Goal: Task Accomplishment & Management: Manage account settings

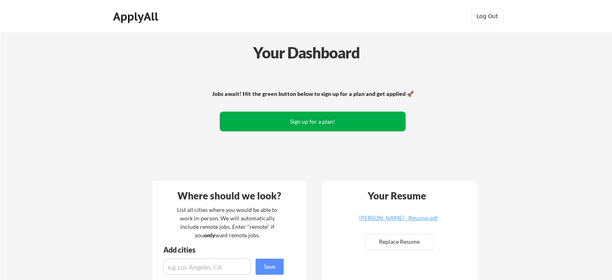
click at [341, 123] on button "Sign up for a plan!" at bounding box center [313, 121] width 186 height 20
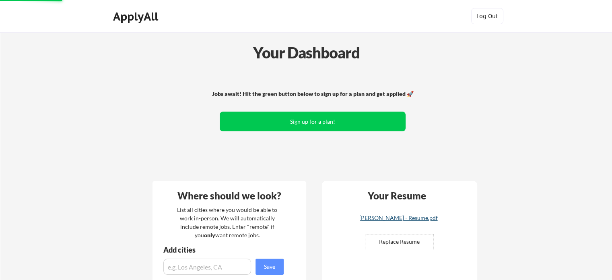
click at [399, 217] on div "[PERSON_NAME] - Resume.pdf" at bounding box center [398, 218] width 96 height 6
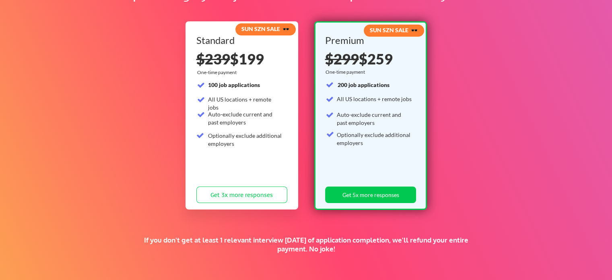
scroll to position [76, 0]
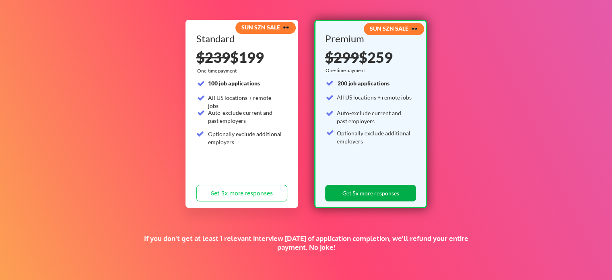
click at [377, 193] on button "Get 5x more responses" at bounding box center [370, 193] width 91 height 16
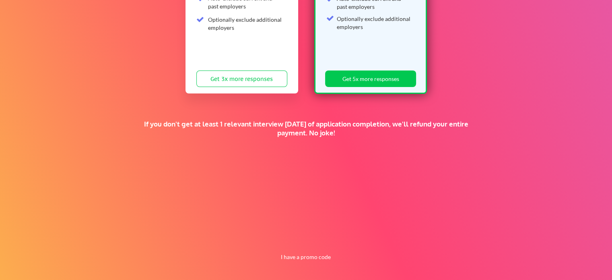
scroll to position [192, 0]
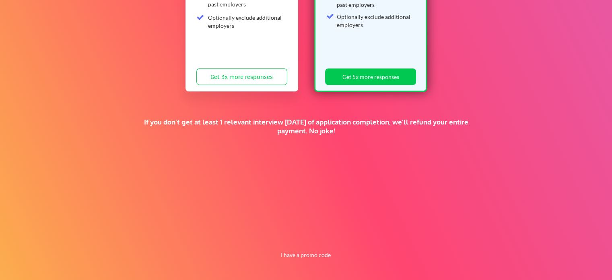
click at [296, 249] on div "Supercharge your job search for the price of a fancy dinner. SUN SZN SALE 🕶️ St…" at bounding box center [306, 60] width 612 height 440
drag, startPoint x: 297, startPoint y: 260, endPoint x: 295, endPoint y: 255, distance: 5.9
click at [295, 255] on button "I have a promo code" at bounding box center [305, 255] width 59 height 10
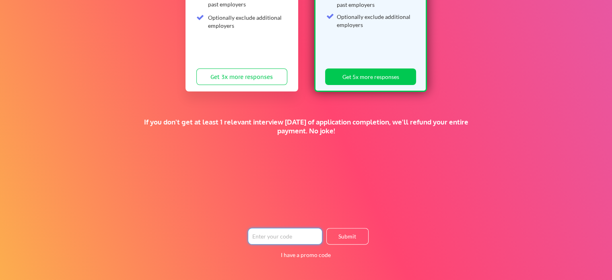
click at [289, 231] on input "input" at bounding box center [285, 236] width 74 height 16
paste input "SUPERTOPSECRET"
type input "SUPERTOPSECRET"
click at [352, 238] on button "Submit" at bounding box center [347, 236] width 42 height 16
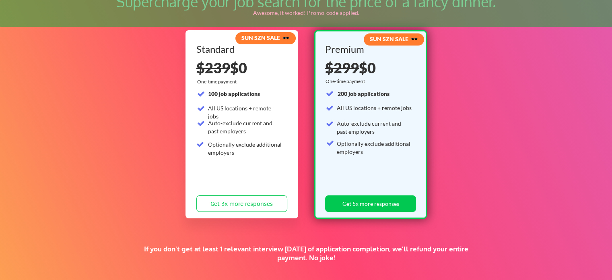
scroll to position [56, 0]
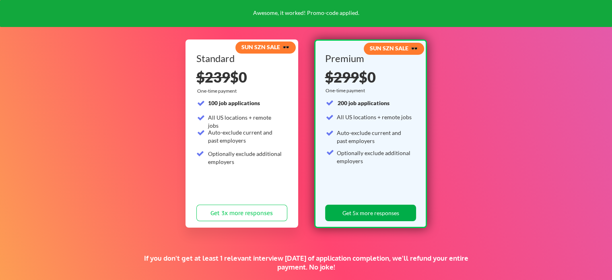
click at [360, 211] on button "Get 5x more responses" at bounding box center [370, 212] width 91 height 16
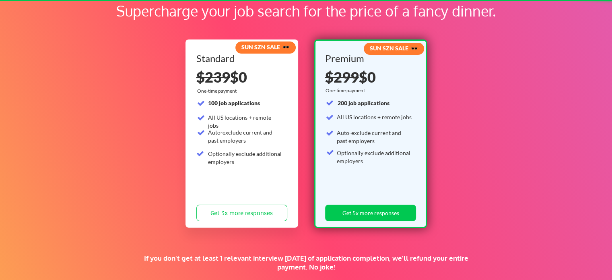
scroll to position [0, 0]
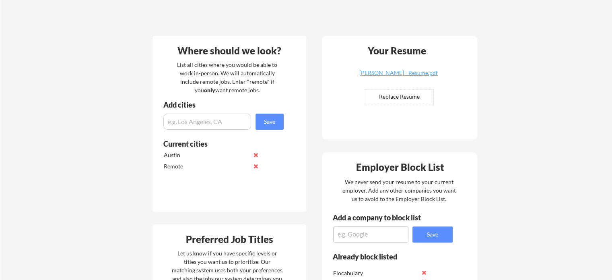
scroll to position [169, 0]
click at [402, 95] on input "file" at bounding box center [399, 96] width 68 height 15
type input "C:\fakepath\[PERSON_NAME] - Resume.docx"
click at [401, 71] on div "[PERSON_NAME] - Resume.docx" at bounding box center [398, 73] width 96 height 6
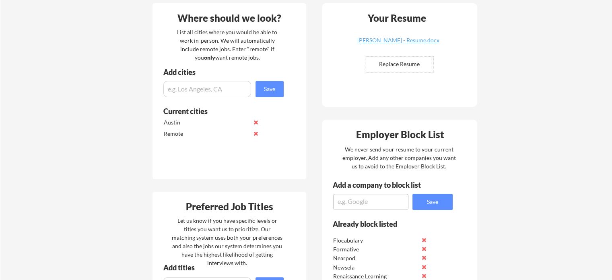
scroll to position [169, 0]
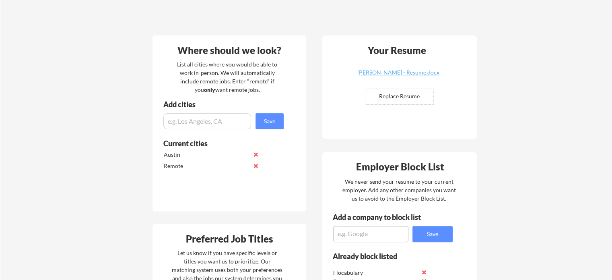
click at [412, 98] on input "file" at bounding box center [399, 96] width 68 height 15
type input "C:\fakepath\[PERSON_NAME] - Resume.pdf"
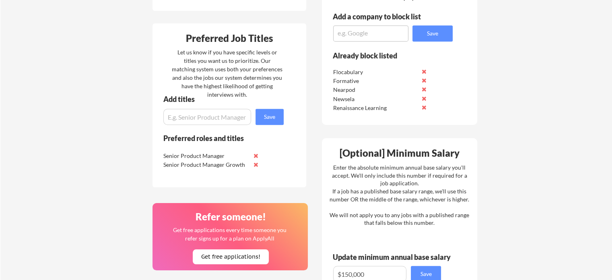
scroll to position [375, 0]
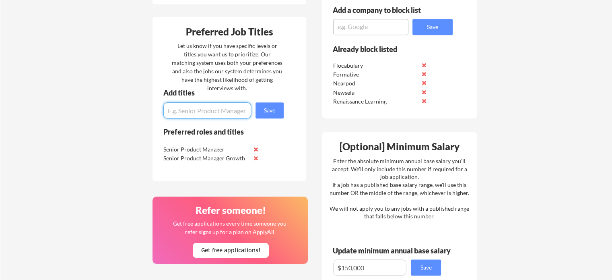
click at [224, 111] on input "input" at bounding box center [207, 110] width 88 height 16
click at [358, 29] on textarea at bounding box center [370, 27] width 75 height 16
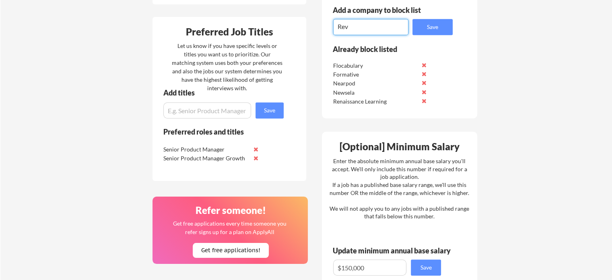
type textarea "Rev"
click at [431, 27] on button "Save" at bounding box center [432, 27] width 40 height 16
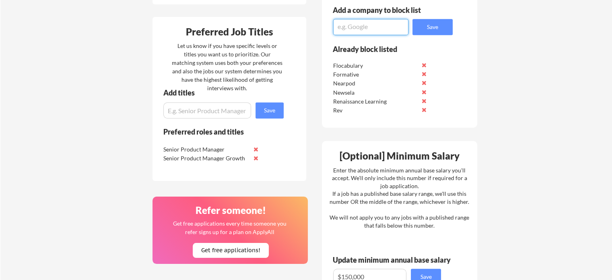
click at [344, 27] on textarea at bounding box center [370, 27] width 75 height 16
drag, startPoint x: 381, startPoint y: 29, endPoint x: 287, endPoint y: 16, distance: 94.2
click at [287, 16] on div "Where should we look? List all cities where you would be able to work in-person…" at bounding box center [315, 122] width 338 height 600
click at [358, 27] on textarea "Brighthire" at bounding box center [370, 27] width 75 height 16
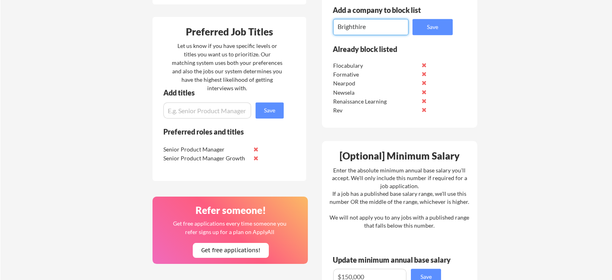
click at [358, 27] on textarea "Brighthire" at bounding box center [370, 27] width 75 height 16
drag, startPoint x: 377, startPoint y: 23, endPoint x: 291, endPoint y: 16, distance: 86.4
click at [291, 16] on div "Where should we look? List all cities where you would be able to work in-person…" at bounding box center [315, 122] width 338 height 600
type textarea "Sensi AI"
click at [430, 26] on button "Save" at bounding box center [432, 27] width 40 height 16
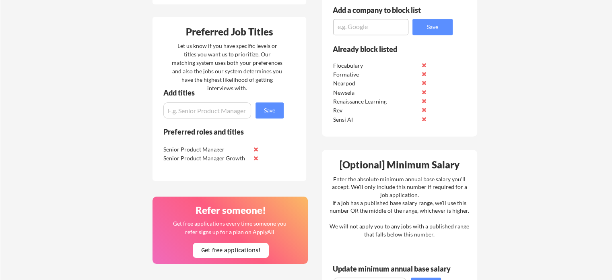
click at [371, 27] on textarea at bounding box center [370, 27] width 75 height 16
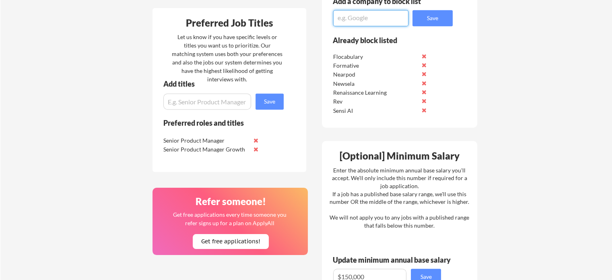
scroll to position [384, 0]
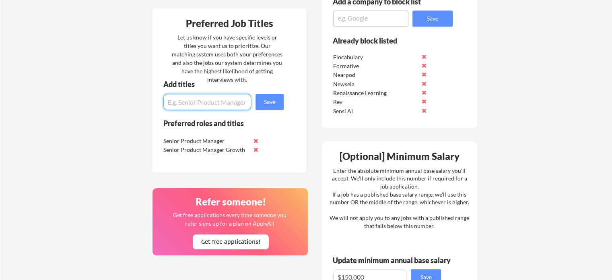
click at [221, 103] on input "input" at bounding box center [207, 102] width 88 height 16
type input "Product Manager"
click at [270, 104] on button "Save" at bounding box center [269, 102] width 28 height 16
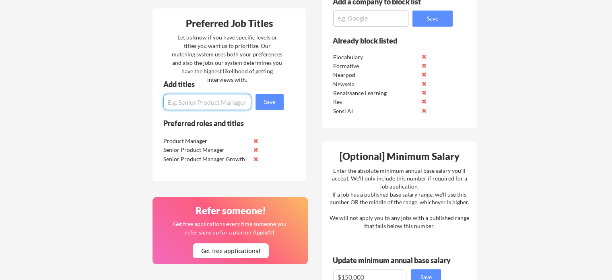
click at [365, 21] on textarea at bounding box center [370, 18] width 75 height 16
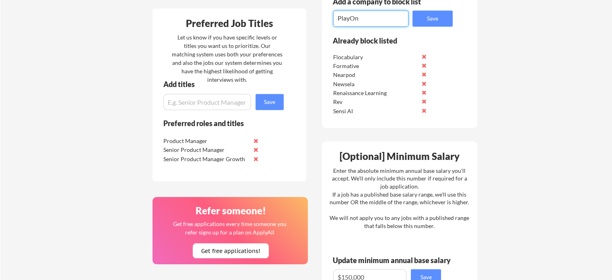
scroll to position [0, 0]
type textarea "PlayOn"
click at [421, 21] on button "Save" at bounding box center [432, 18] width 40 height 16
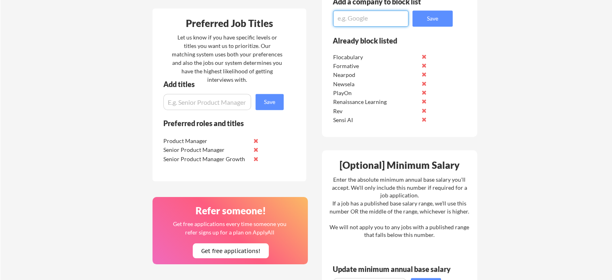
click at [372, 19] on textarea at bounding box center [370, 18] width 75 height 16
paste textarea "HopSkipDrive"
type textarea "HopSkipDrive"
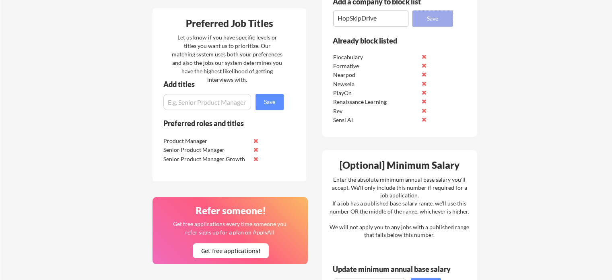
click at [430, 19] on button "Save" at bounding box center [432, 18] width 40 height 16
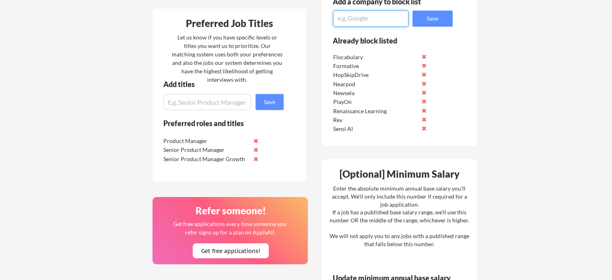
click at [380, 17] on textarea at bounding box center [370, 18] width 75 height 16
type textarea "Visa"
click at [435, 19] on button "Save" at bounding box center [432, 18] width 40 height 16
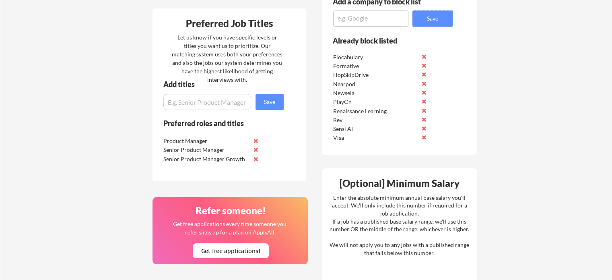
click at [375, 21] on textarea at bounding box center [370, 18] width 75 height 16
paste textarea "SimplePractice"
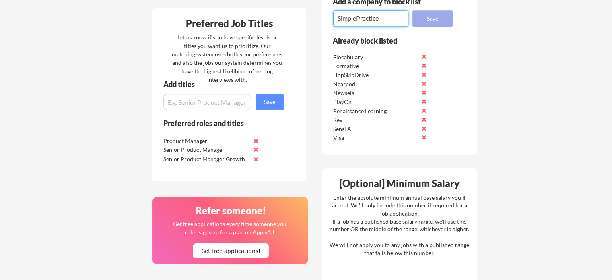
type textarea "SimplePractice"
click at [431, 19] on button "Save" at bounding box center [432, 18] width 40 height 16
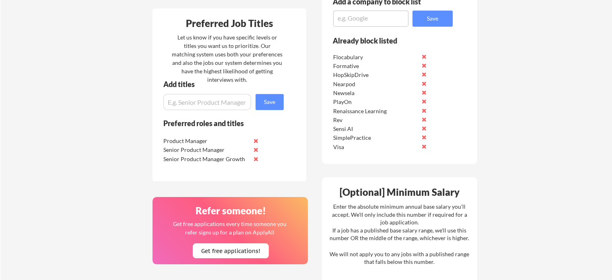
click at [384, 17] on textarea at bounding box center [370, 18] width 75 height 16
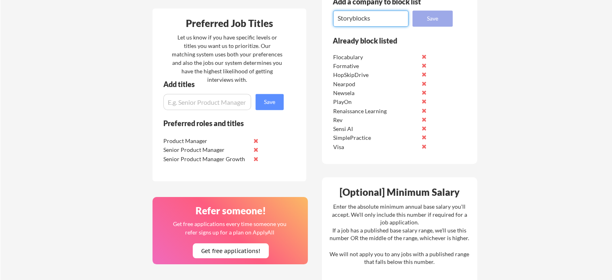
type textarea "Storyblocks"
click at [439, 16] on button "Save" at bounding box center [432, 18] width 40 height 16
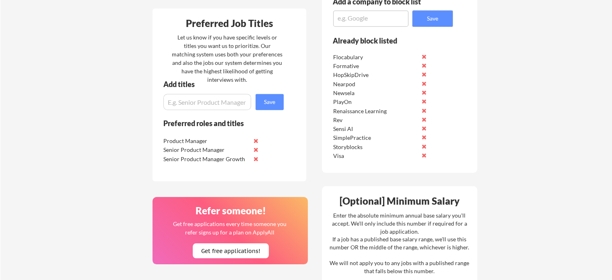
click at [349, 19] on textarea at bounding box center [370, 18] width 75 height 16
paste textarea "Avetta"
type textarea "Avetta"
click at [427, 18] on button "Save" at bounding box center [432, 18] width 40 height 16
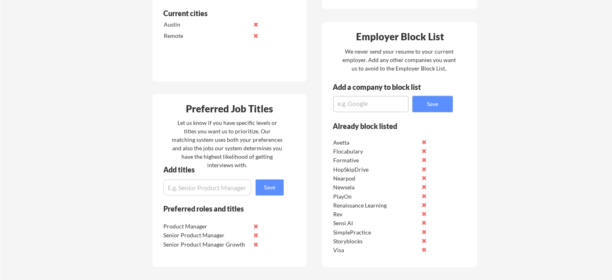
scroll to position [300, 0]
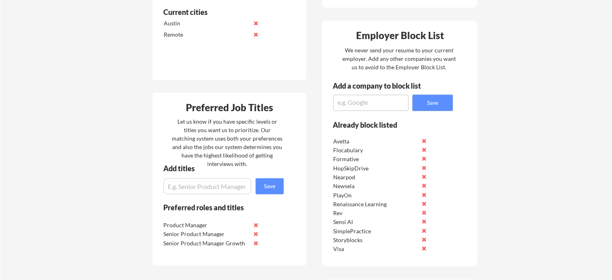
click at [368, 103] on textarea at bounding box center [370, 103] width 75 height 16
type textarea "TrustArc"
click at [425, 107] on button "Save" at bounding box center [432, 103] width 40 height 16
